Goal: Information Seeking & Learning: Learn about a topic

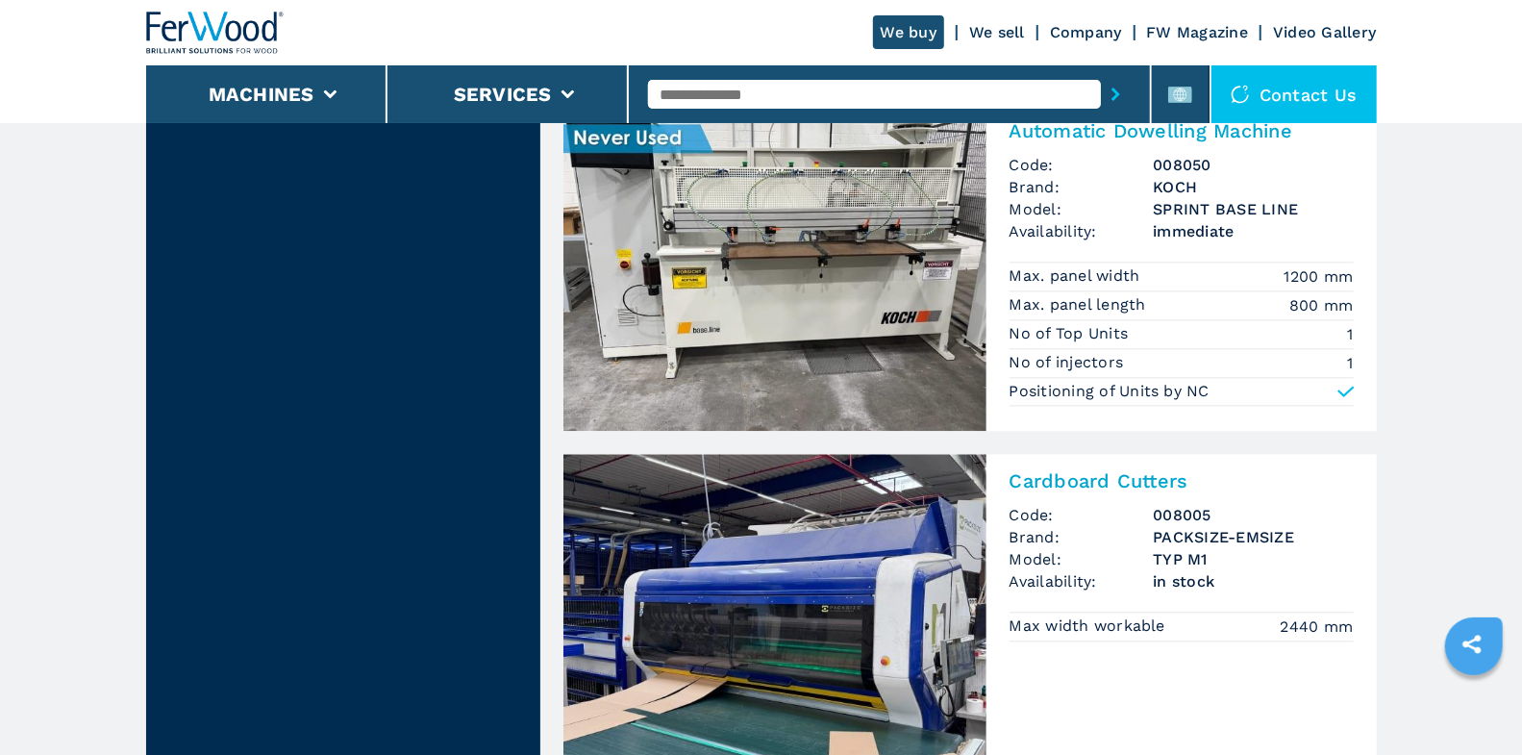
click at [791, 91] on input "text" at bounding box center [874, 94] width 453 height 29
type input "******"
click at [1101, 72] on button "submit-button" at bounding box center [1116, 94] width 30 height 44
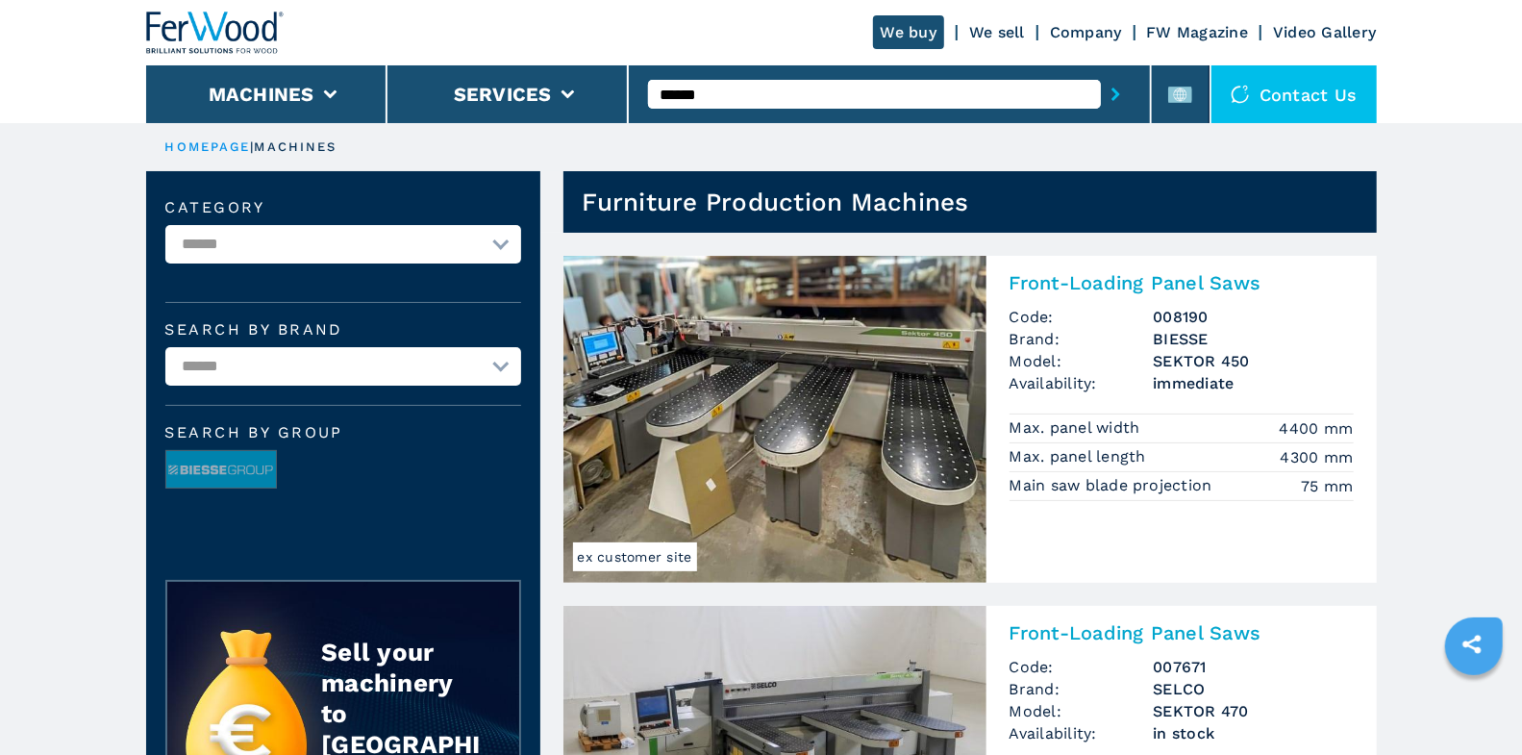
click at [699, 346] on img at bounding box center [775, 419] width 423 height 327
